Goal: Task Accomplishment & Management: Manage account settings

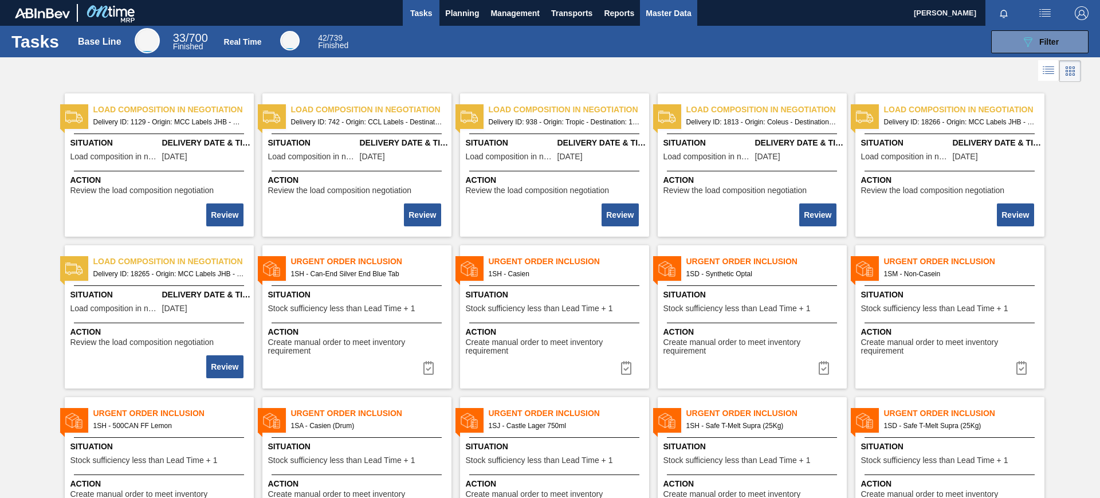
click at [666, 16] on span "Master Data" at bounding box center [668, 13] width 45 height 14
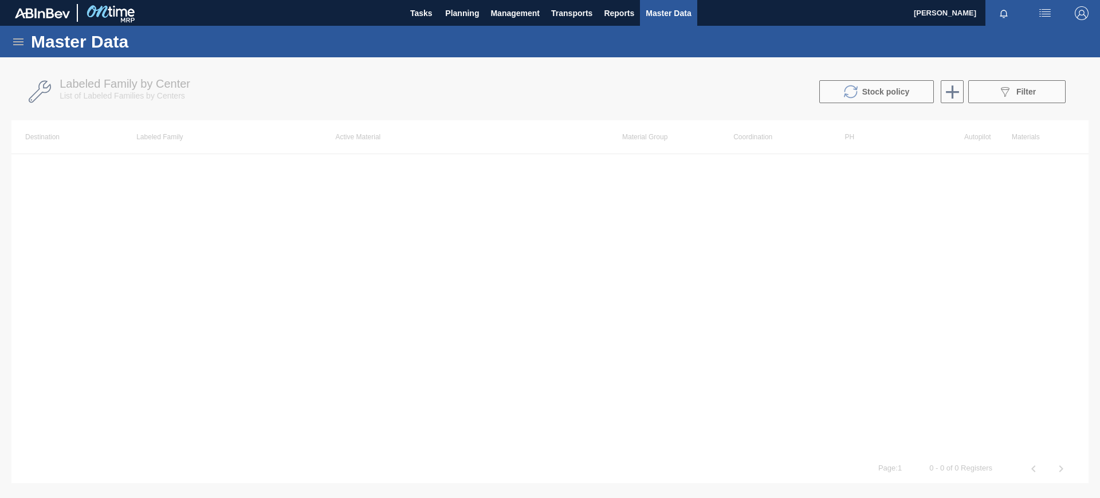
click at [14, 41] on icon at bounding box center [18, 41] width 10 height 7
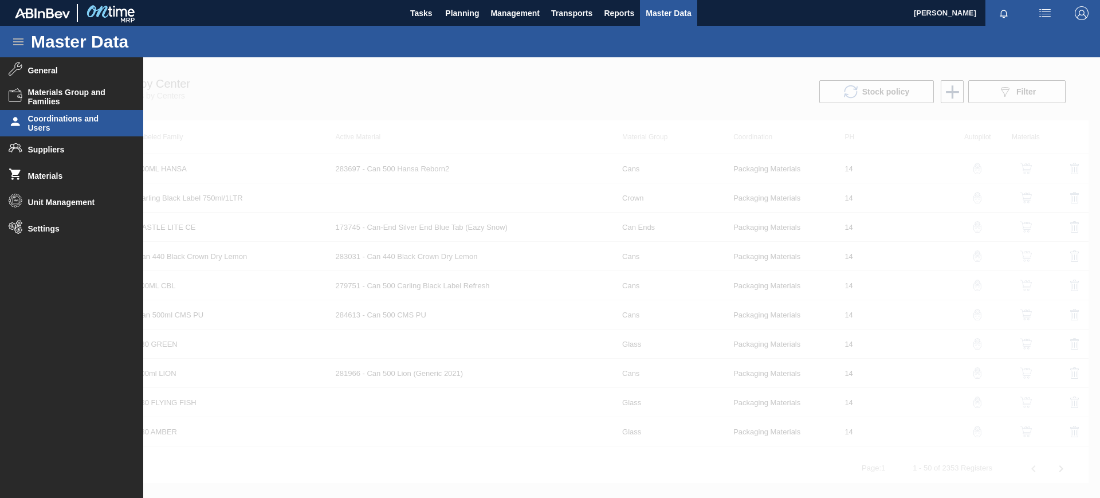
click at [59, 129] on span "Coordinations and Users" at bounding box center [75, 123] width 95 height 18
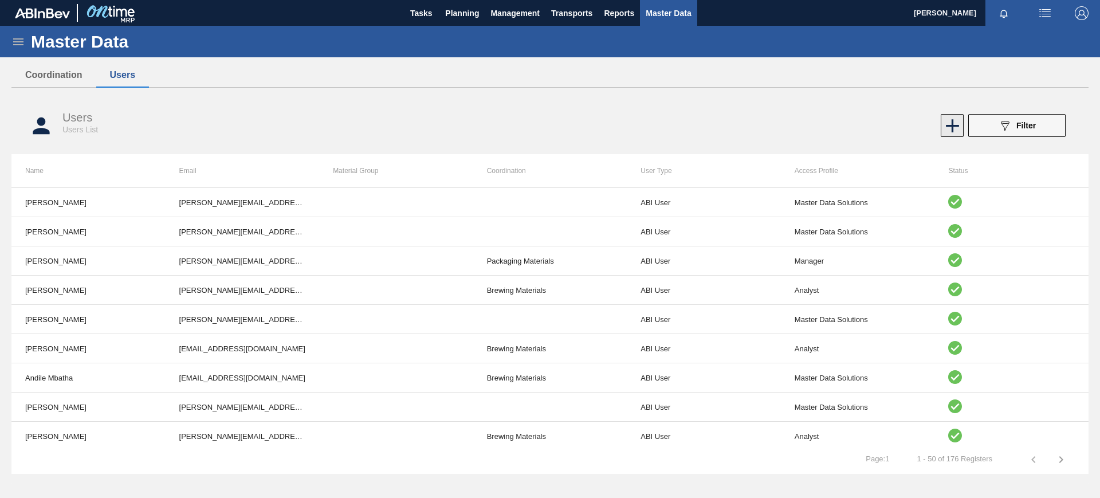
click at [961, 132] on icon at bounding box center [952, 126] width 22 height 22
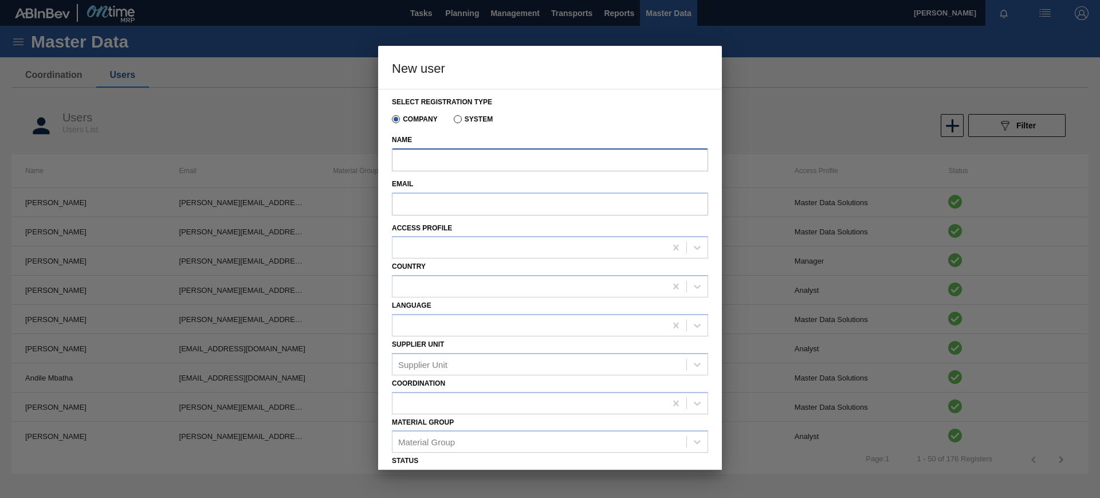
click at [423, 162] on input "Name" at bounding box center [550, 159] width 316 height 23
paste input "[PERSON_NAME]"
type input "[PERSON_NAME]"
click at [456, 210] on input "Email" at bounding box center [550, 203] width 316 height 23
paste input "[EMAIL_ADDRESS][DOMAIN_NAME]"
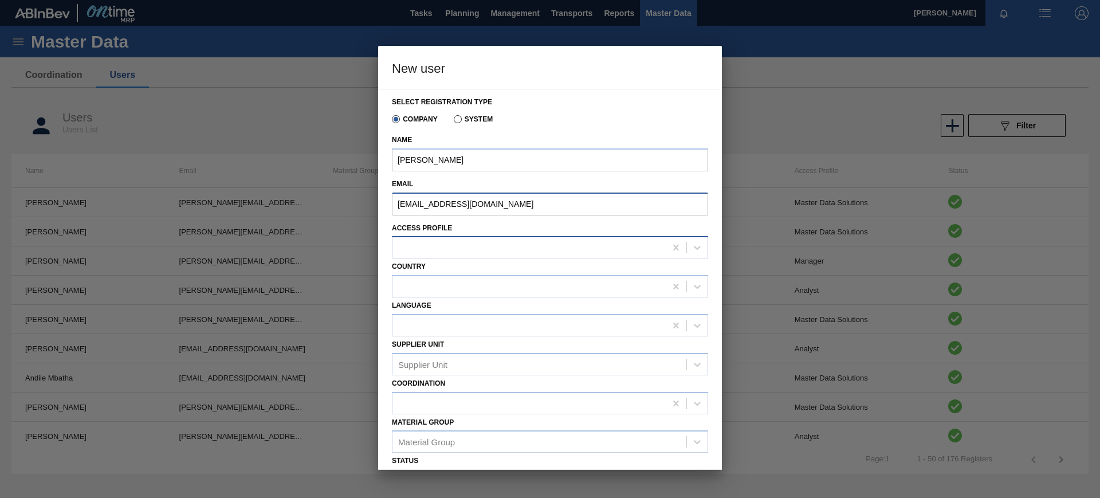
type input "[EMAIL_ADDRESS][DOMAIN_NAME]"
click at [437, 247] on div at bounding box center [528, 247] width 273 height 17
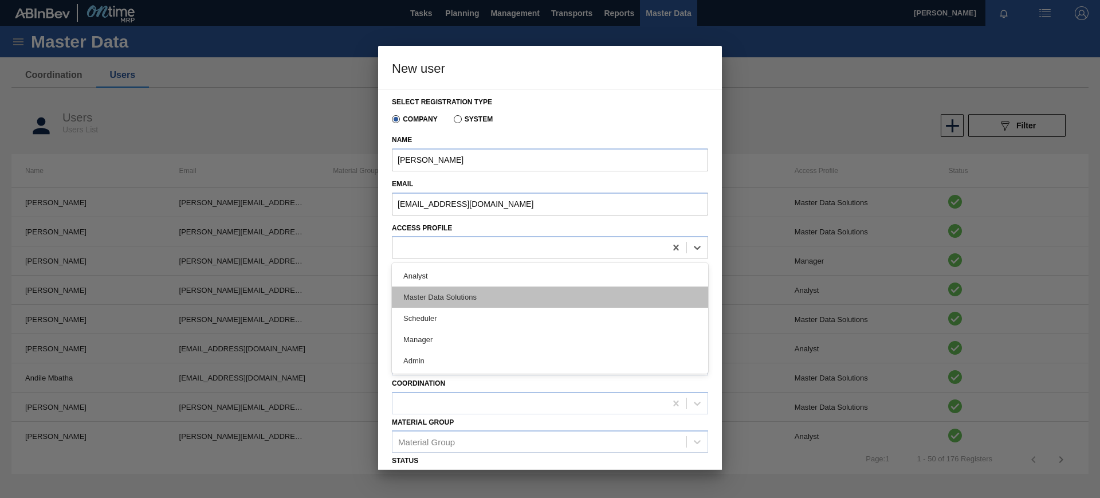
click at [457, 299] on div "Master Data Solutions" at bounding box center [550, 296] width 316 height 21
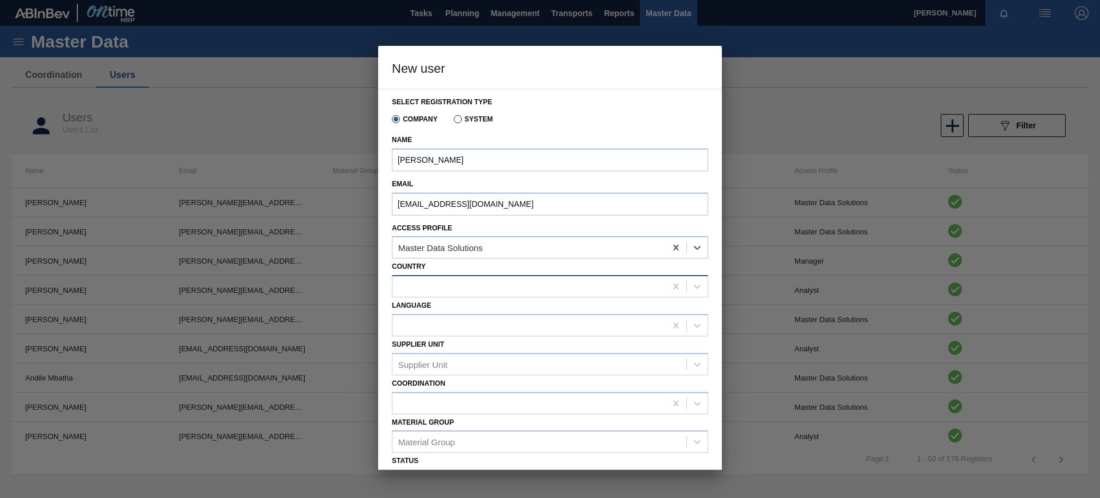
click at [476, 283] on div at bounding box center [528, 286] width 273 height 17
type input "afri"
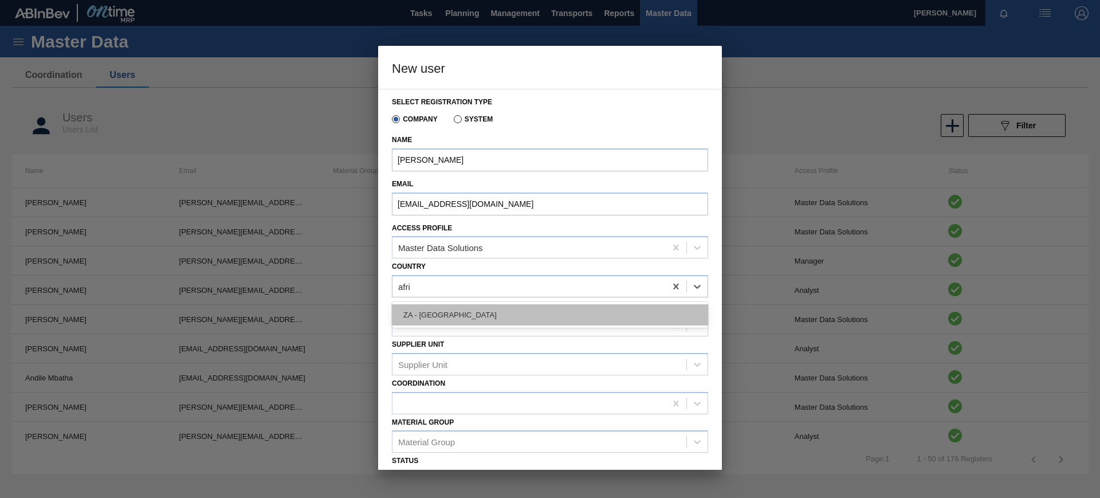
click at [458, 311] on div "ZA - [GEOGRAPHIC_DATA]" at bounding box center [550, 314] width 316 height 21
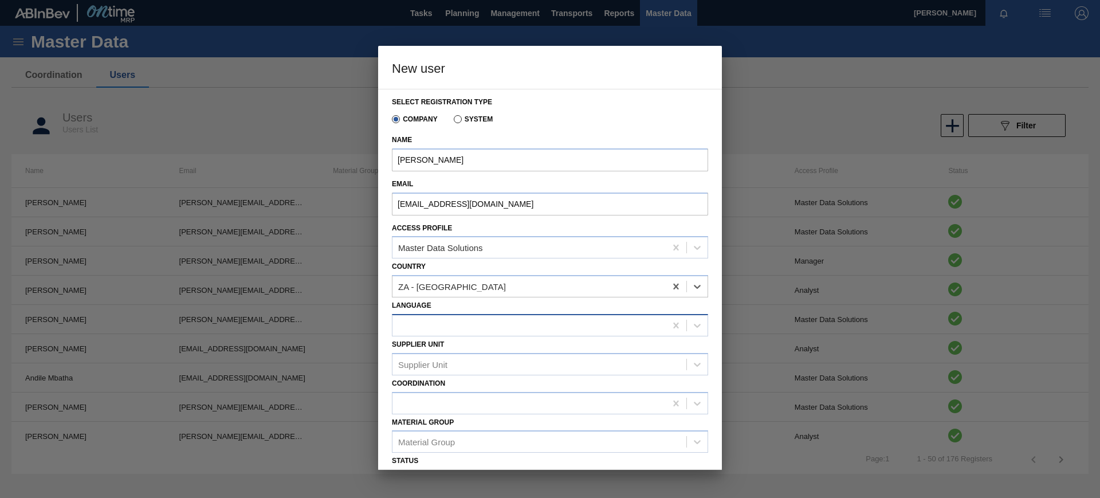
click at [427, 329] on div at bounding box center [528, 325] width 273 height 17
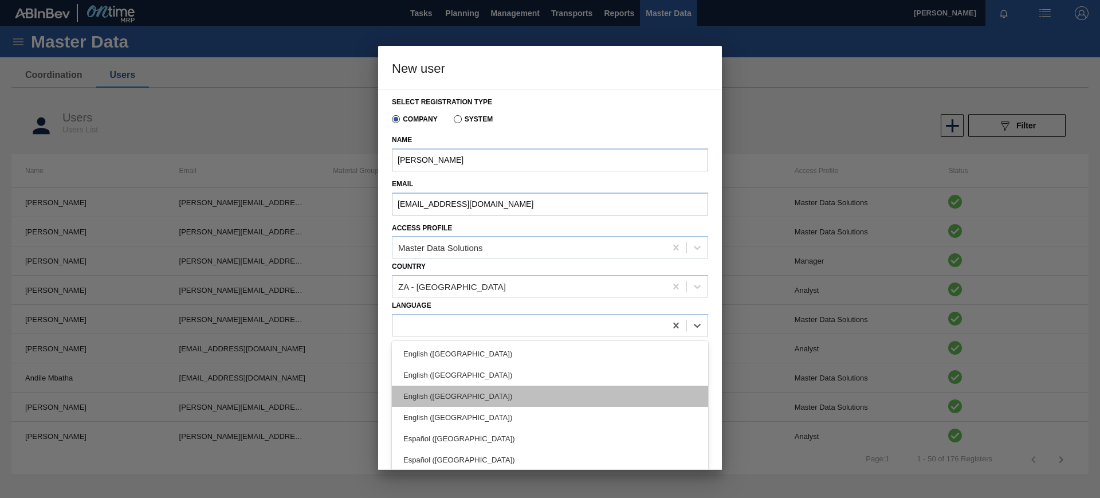
click at [480, 396] on div "English ([GEOGRAPHIC_DATA])" at bounding box center [550, 396] width 316 height 21
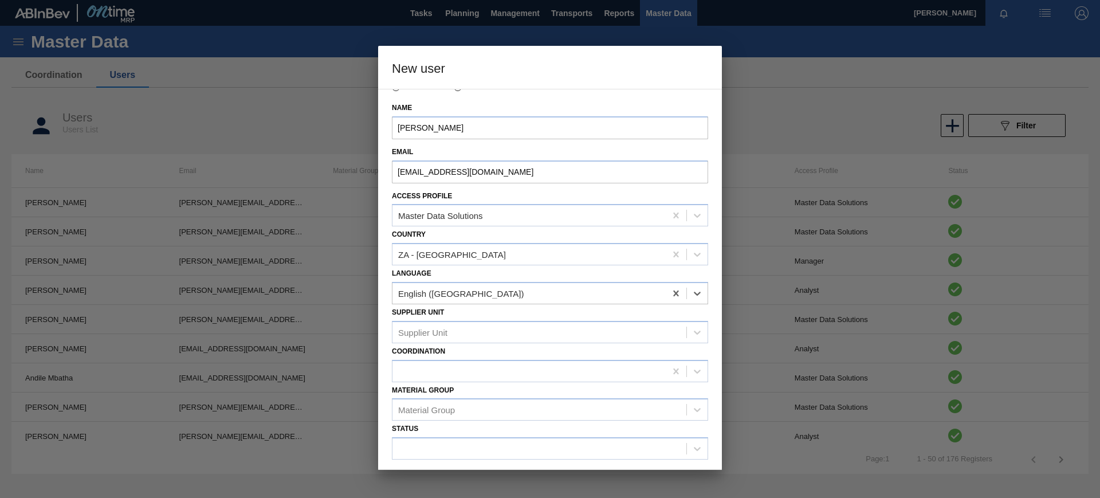
scroll to position [61, 0]
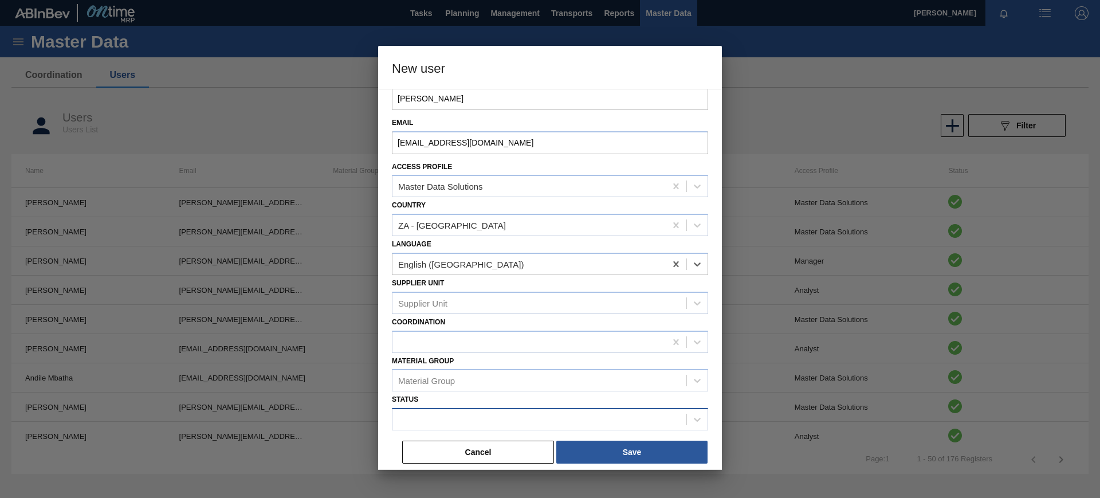
click at [438, 411] on div at bounding box center [539, 419] width 294 height 17
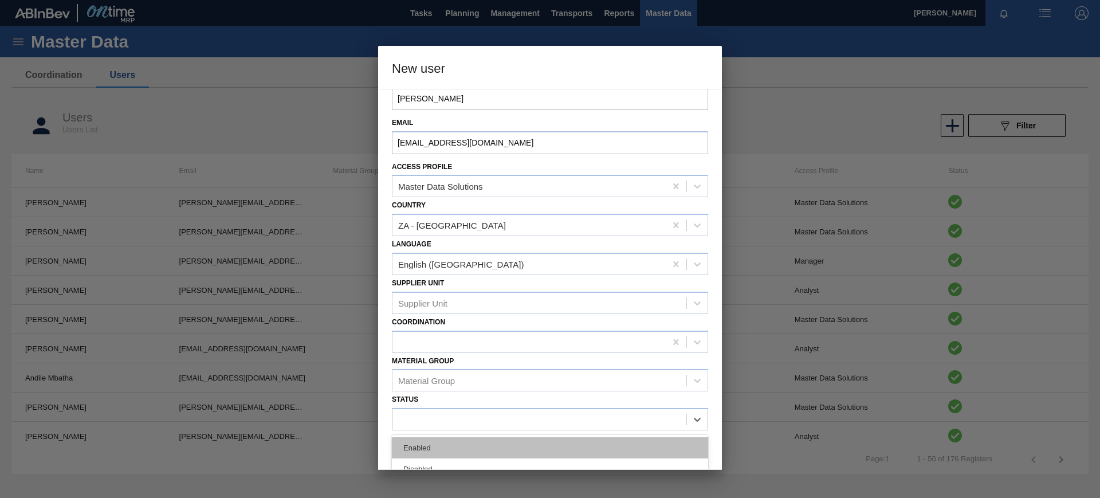
click at [449, 439] on div "Enabled" at bounding box center [550, 447] width 316 height 21
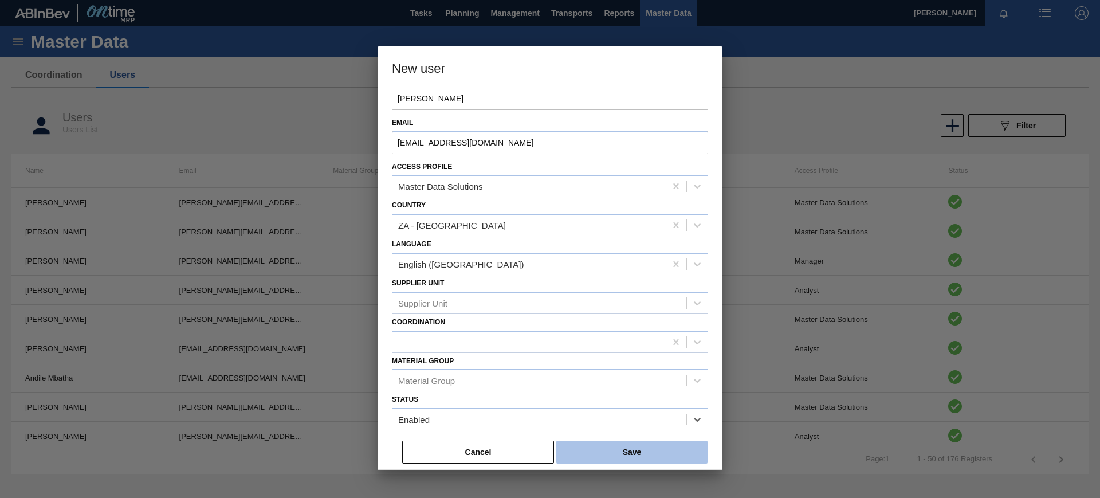
click at [589, 451] on button "Save" at bounding box center [631, 452] width 151 height 23
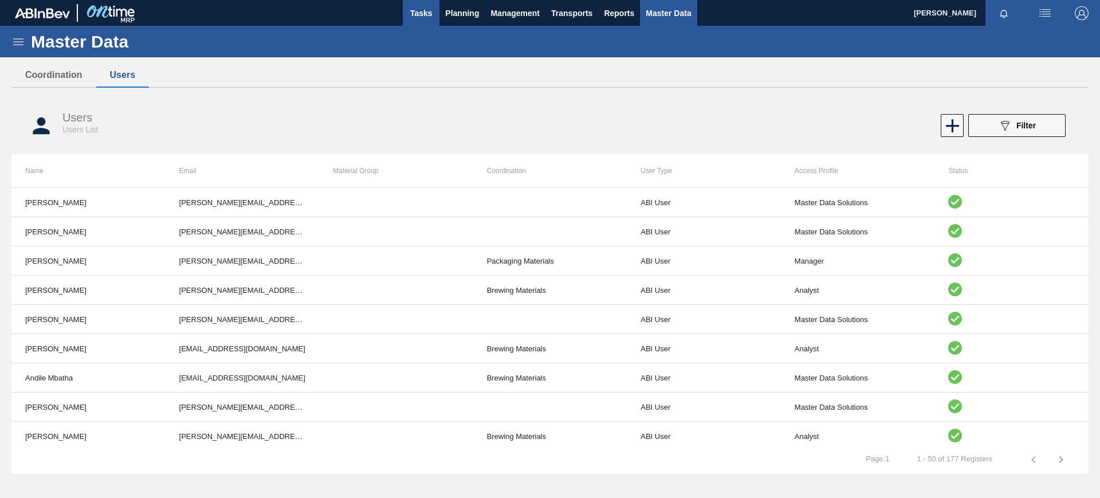
drag, startPoint x: 415, startPoint y: 16, endPoint x: 325, endPoint y: 0, distance: 91.4
click at [415, 16] on span "Tasks" at bounding box center [420, 13] width 25 height 14
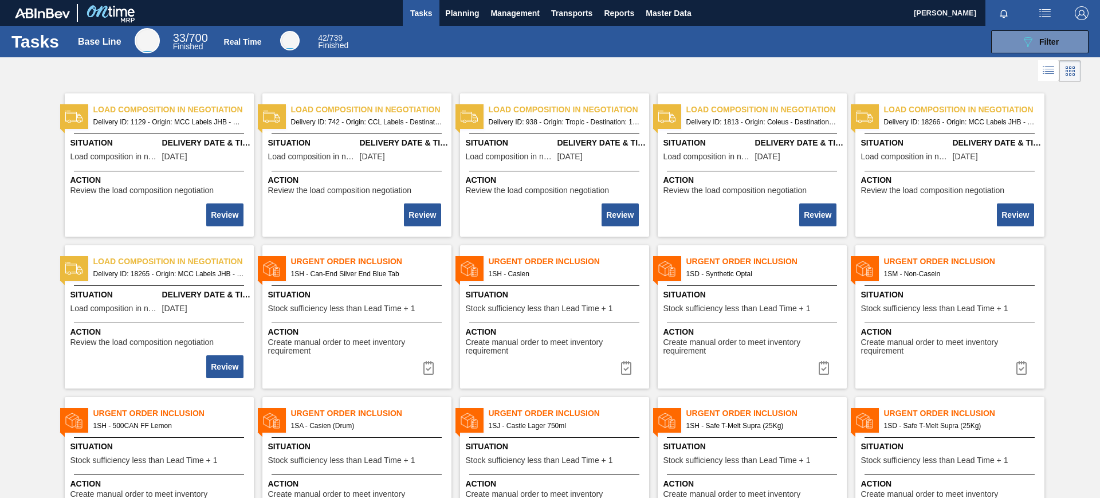
drag, startPoint x: 1075, startPoint y: 14, endPoint x: 1048, endPoint y: 58, distance: 52.0
click at [1075, 14] on img "button" at bounding box center [1082, 13] width 14 height 14
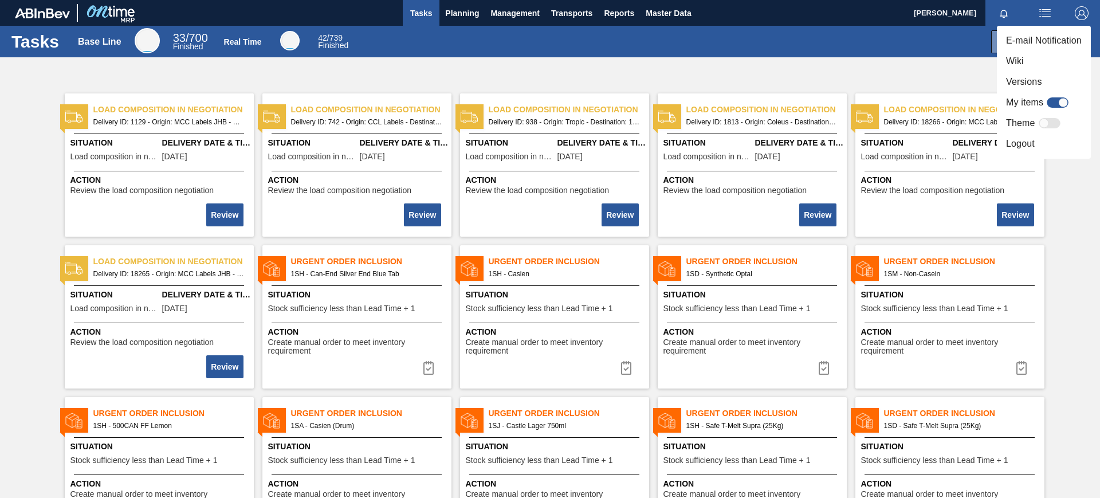
click at [1031, 85] on li "Versions" at bounding box center [1044, 82] width 94 height 21
